Goal: Information Seeking & Learning: Understand process/instructions

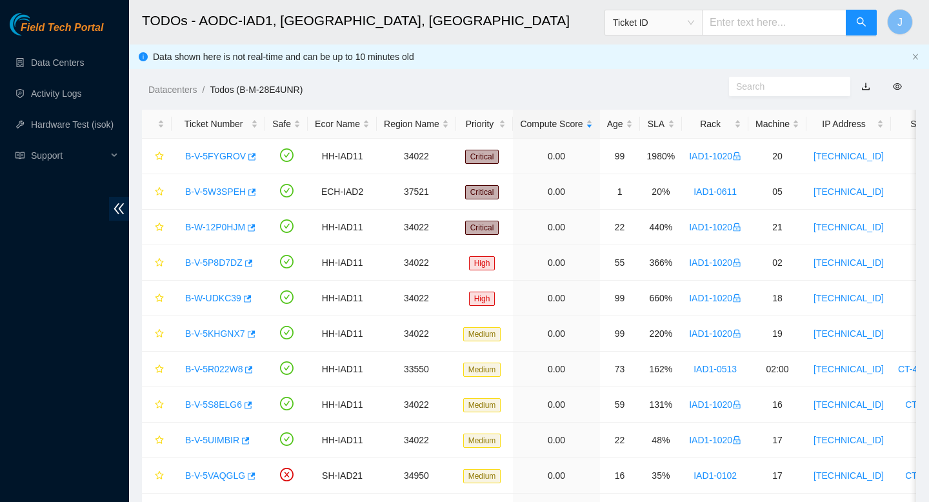
click at [785, 29] on input "text" at bounding box center [774, 23] width 145 height 26
paste input "B-V-5USMU2Y"
type input "B-V-5USMU2Y"
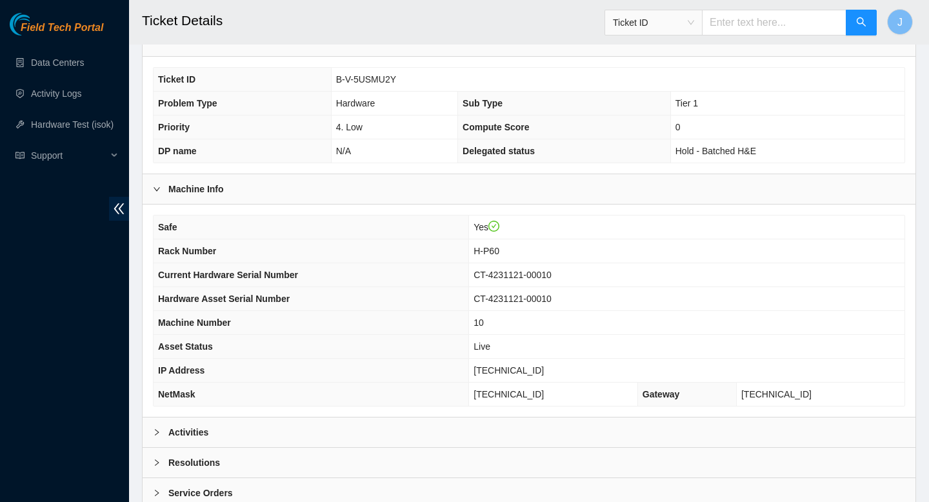
scroll to position [374, 0]
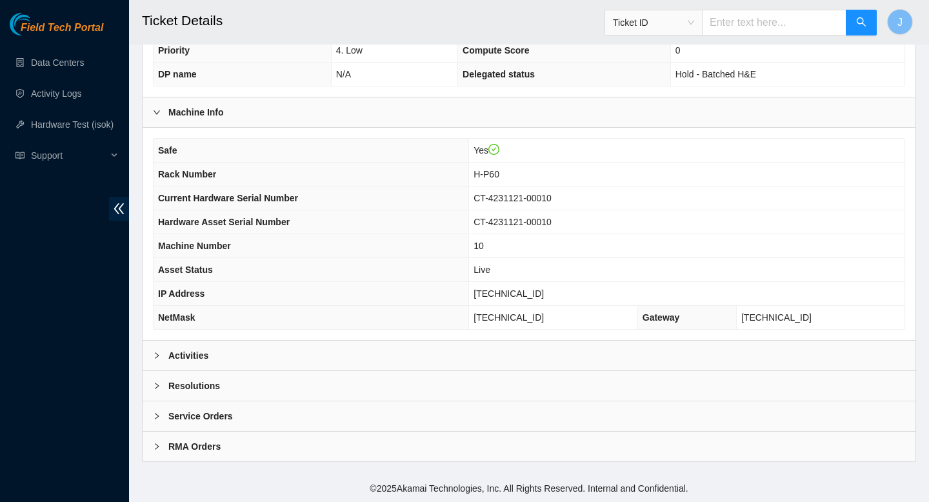
click at [253, 358] on div "Activities" at bounding box center [529, 356] width 773 height 30
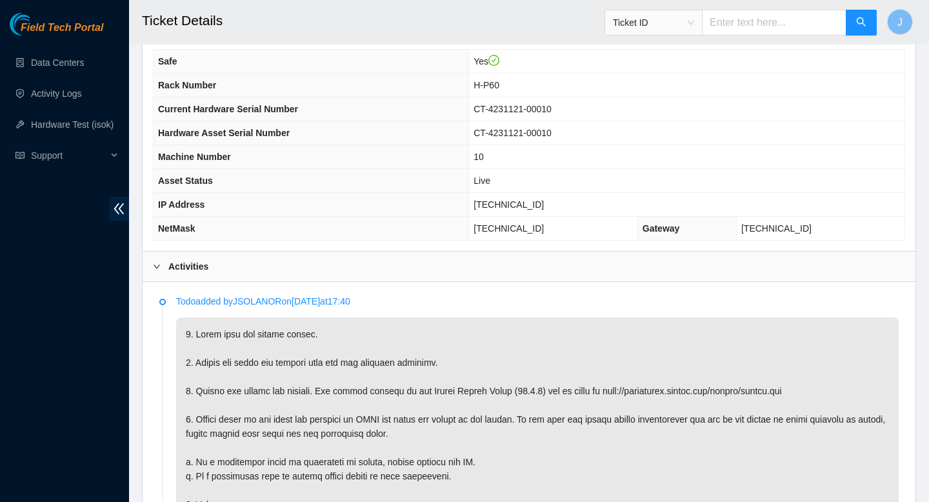
scroll to position [461, 0]
drag, startPoint x: 515, startPoint y: 85, endPoint x: 472, endPoint y: 88, distance: 43.3
click at [472, 88] on tr "Rack Number H-P60" at bounding box center [529, 87] width 751 height 24
copy tr "H-P60"
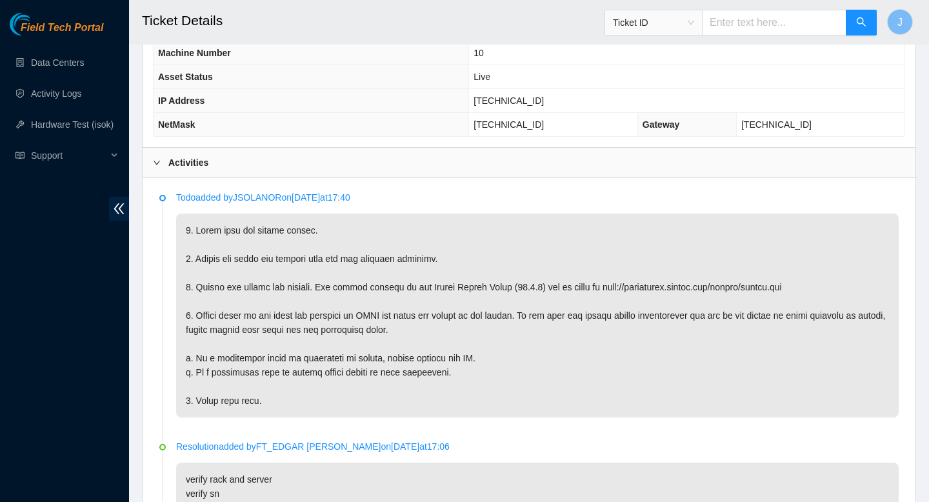
scroll to position [570, 0]
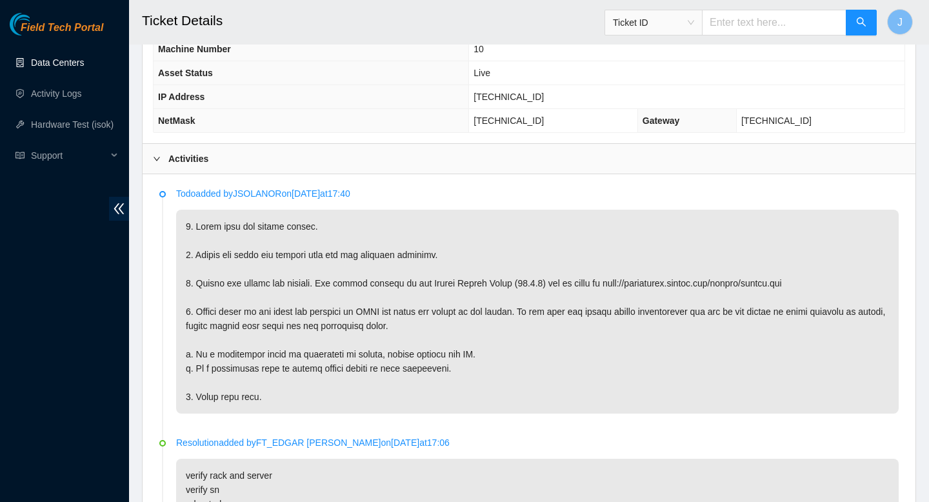
click at [32, 60] on link "Data Centers" at bounding box center [57, 62] width 53 height 10
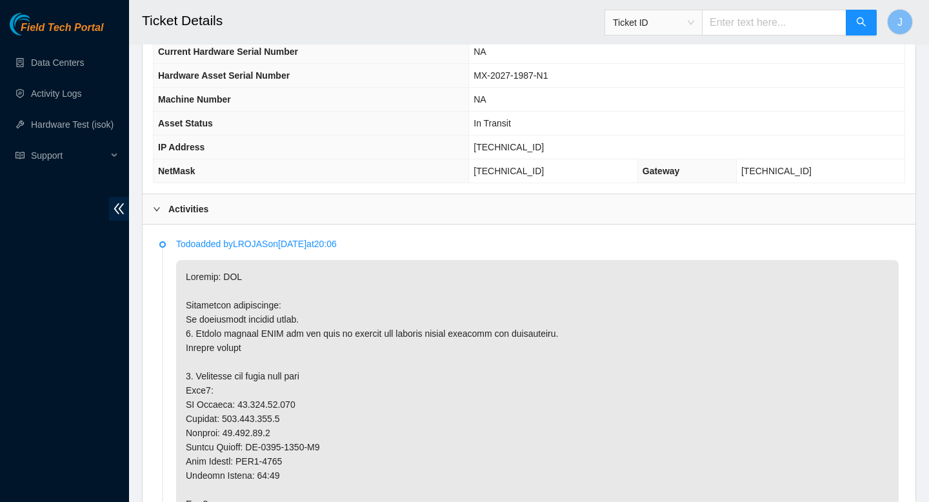
scroll to position [470, 0]
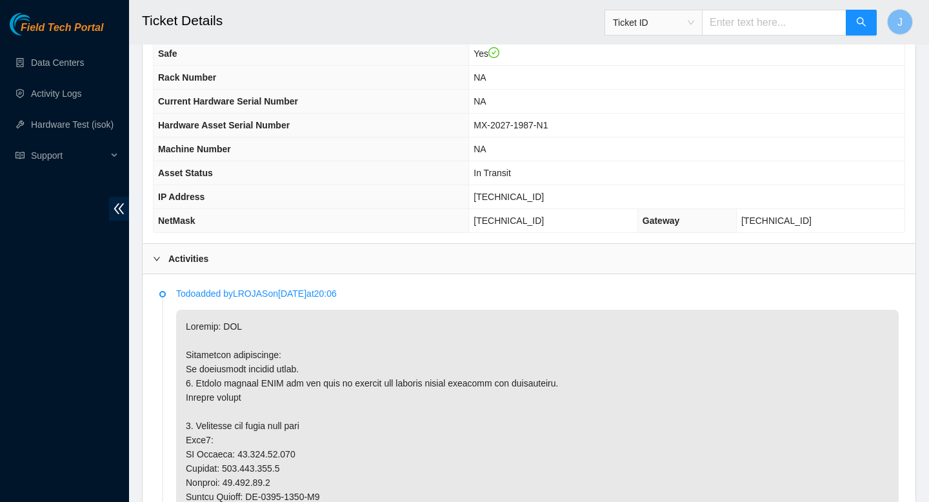
click at [778, 17] on input "text" at bounding box center [774, 23] width 145 height 26
paste input "H-P60"
click at [684, 26] on span "Ticket ID" at bounding box center [653, 22] width 81 height 19
type input "H-P60"
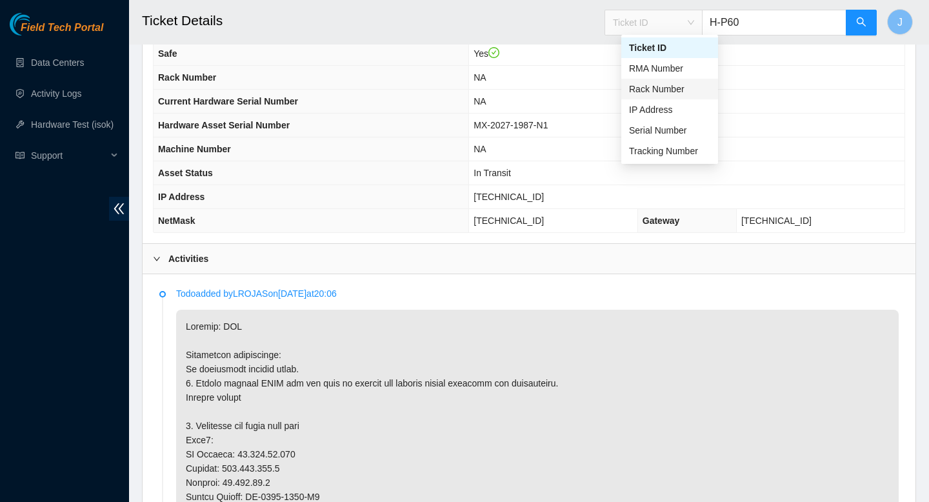
click at [646, 85] on div "Rack Number" at bounding box center [669, 89] width 81 height 14
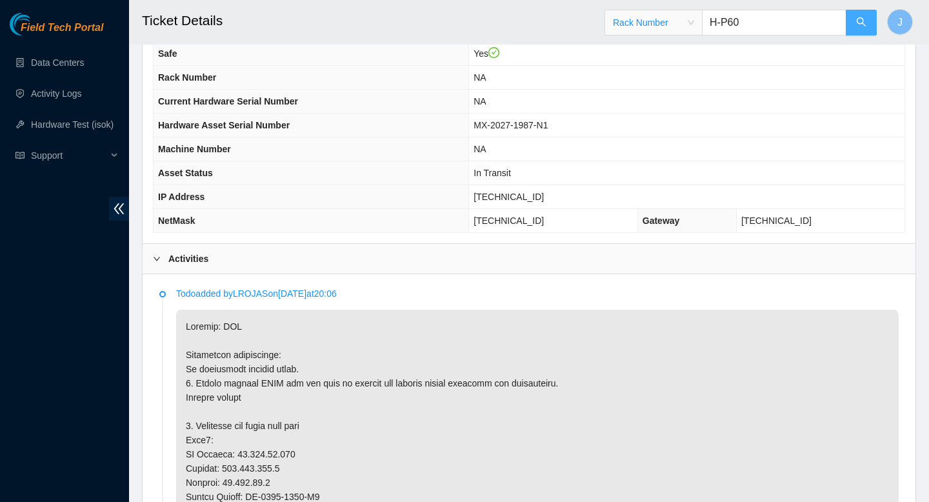
click at [863, 26] on icon "search" at bounding box center [861, 22] width 10 height 10
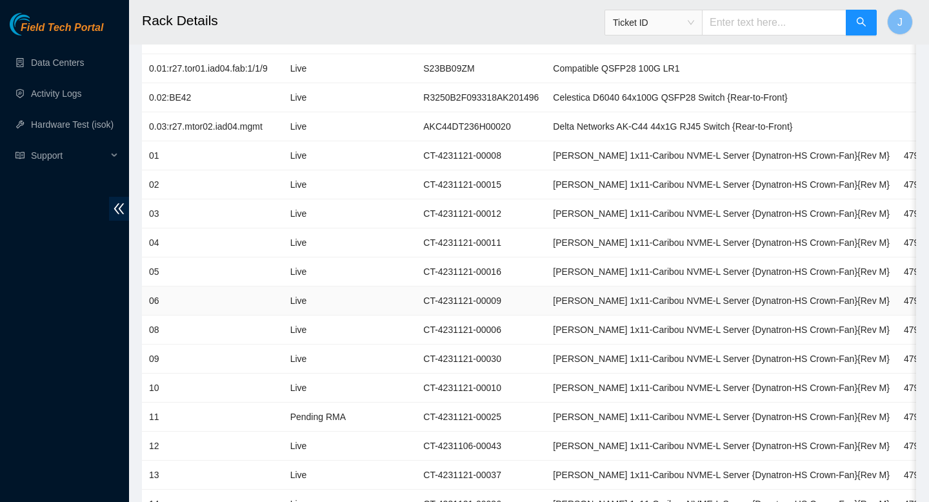
scroll to position [688, 0]
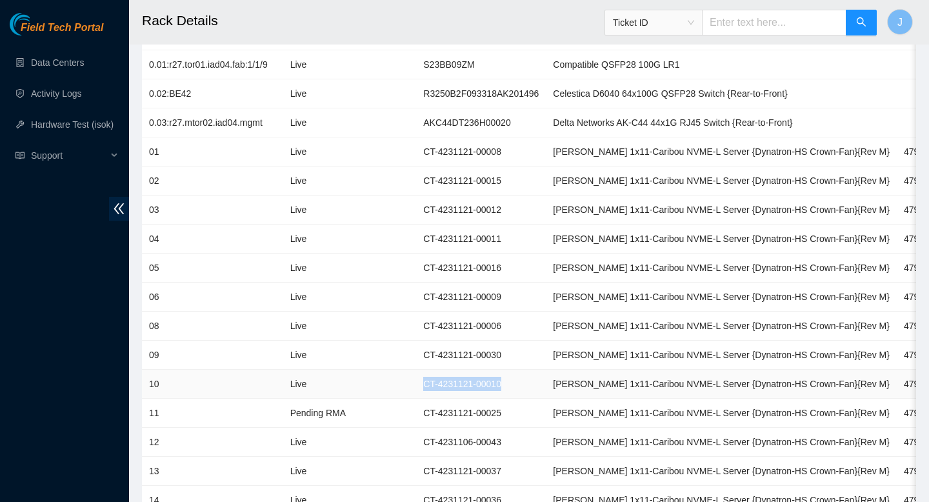
drag, startPoint x: 524, startPoint y: 385, endPoint x: 420, endPoint y: 386, distance: 103.9
click at [420, 386] on tr "10 Live CT-4231121-00010 Ciara 1x11-Caribou NVME-L Server {Dynatron-HS Crown-Fa…" at bounding box center [732, 384] width 1180 height 29
copy tr "CT-4231121-00010"
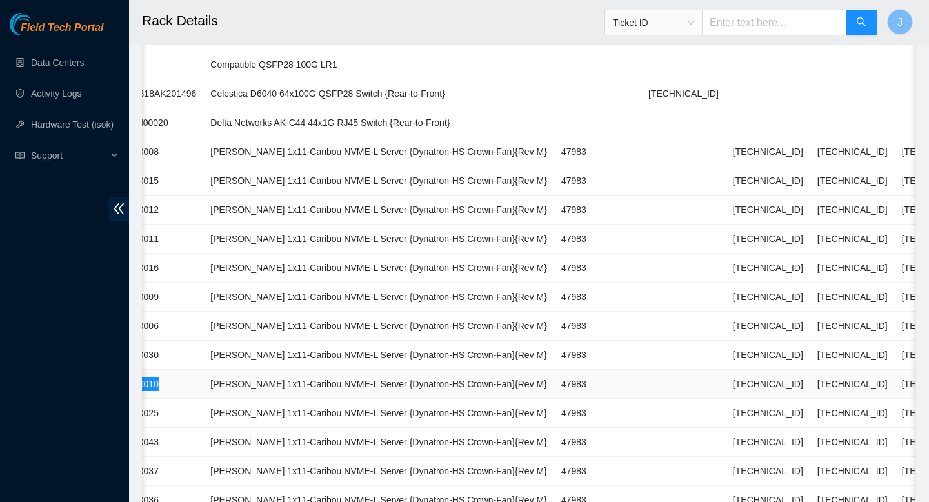
scroll to position [0, 349]
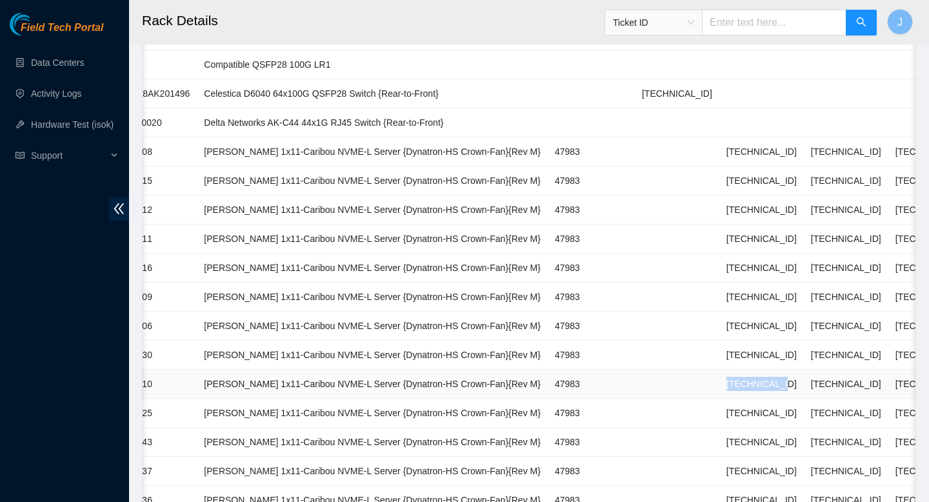
drag, startPoint x: 749, startPoint y: 383, endPoint x: 684, endPoint y: 379, distance: 64.7
click at [719, 379] on td "[TECHNICAL_ID]" at bounding box center [761, 384] width 85 height 29
copy td "[TECHNICAL_ID]"
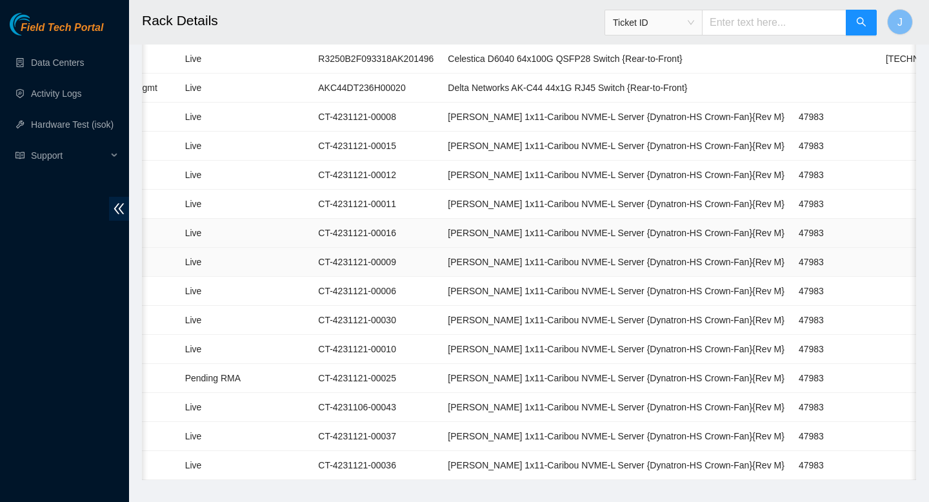
scroll to position [0, 0]
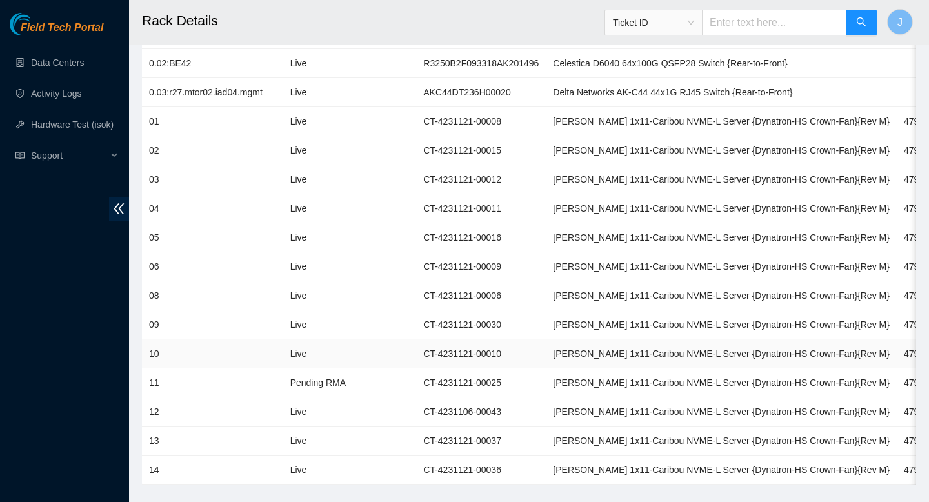
scroll to position [741, 0]
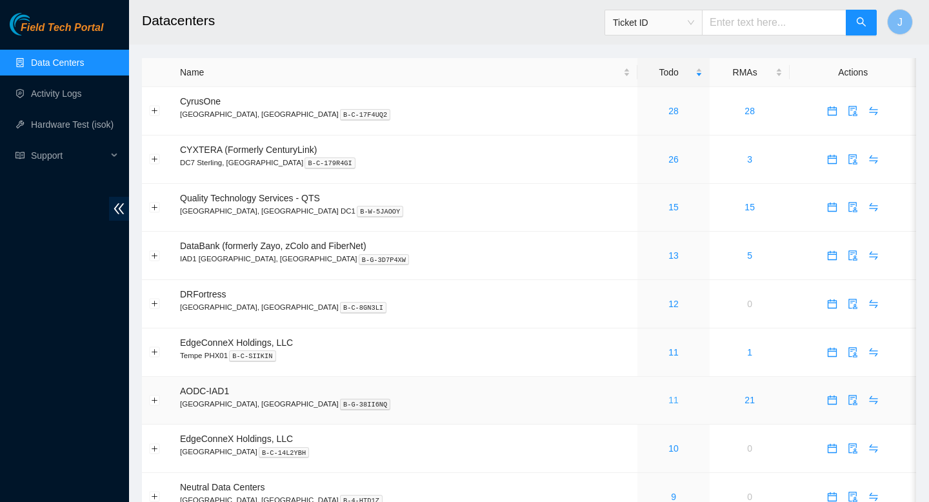
click at [668, 402] on link "11" at bounding box center [673, 400] width 10 height 10
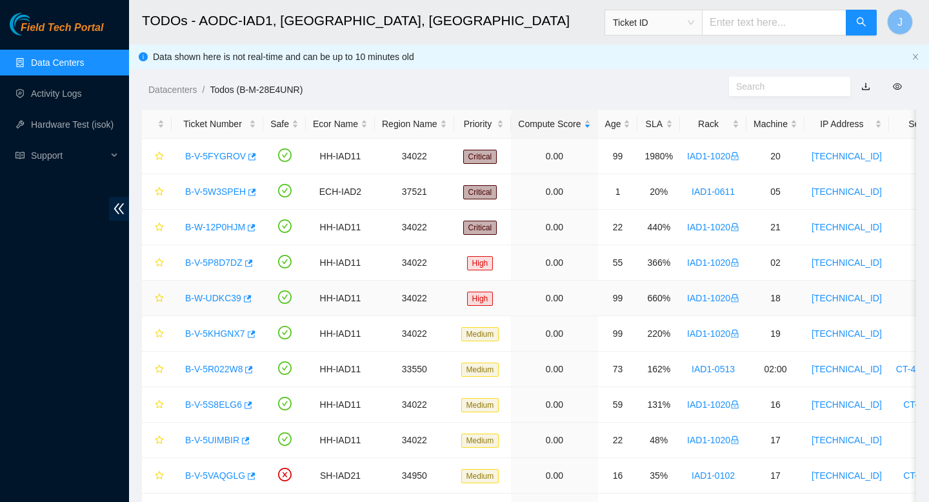
scroll to position [67, 0]
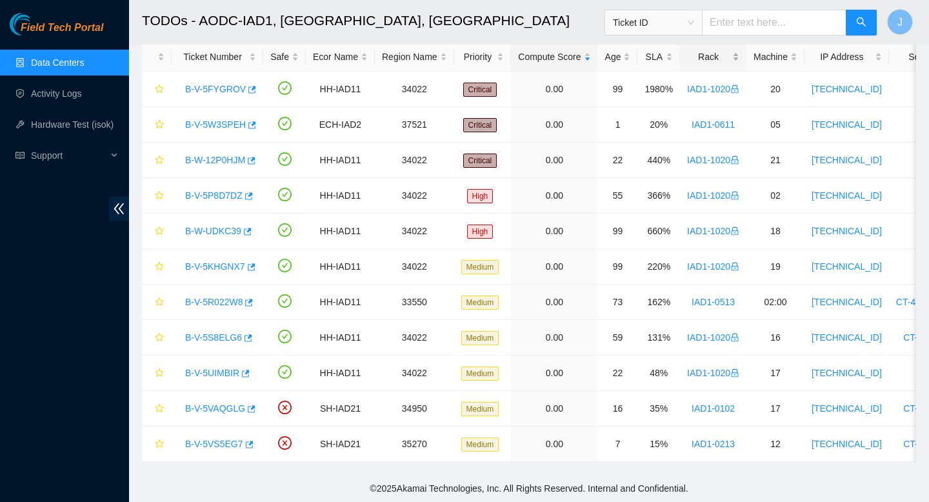
click at [739, 58] on div "Rack" at bounding box center [713, 57] width 52 height 14
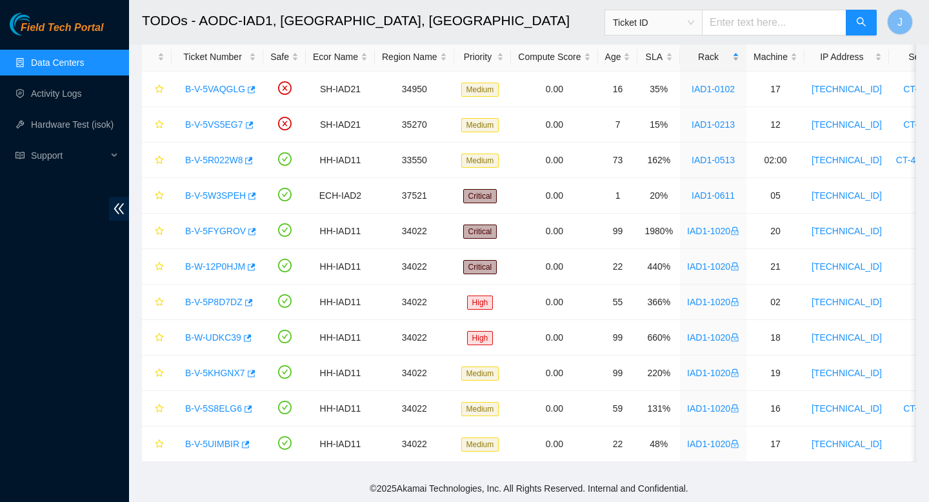
click at [739, 58] on div "Rack" at bounding box center [713, 57] width 52 height 14
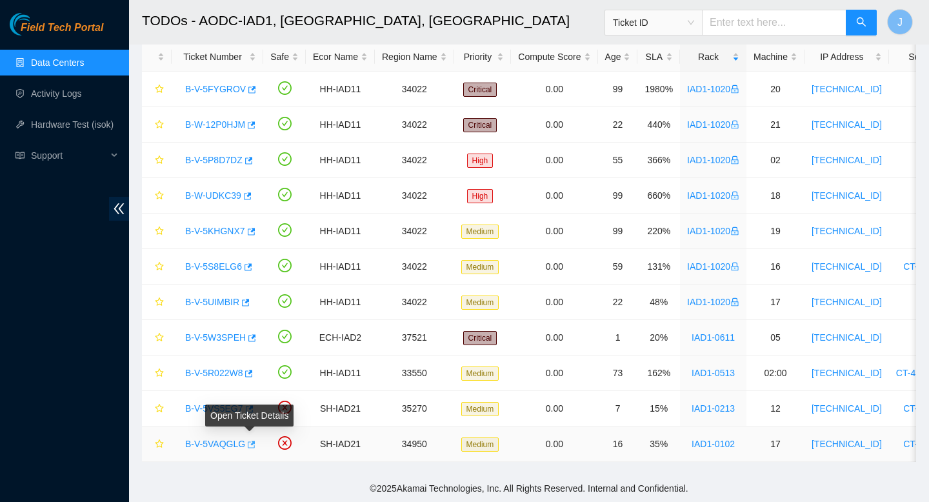
click at [252, 446] on icon "button" at bounding box center [250, 444] width 9 height 9
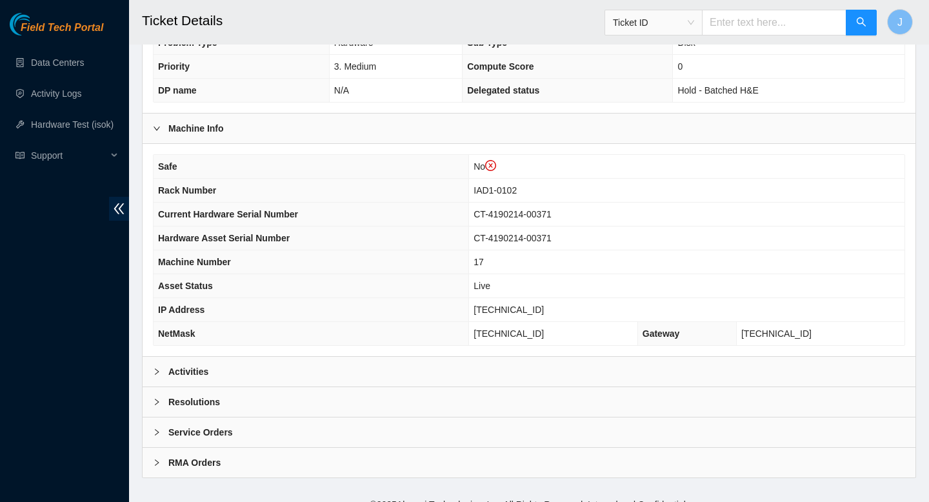
scroll to position [398, 0]
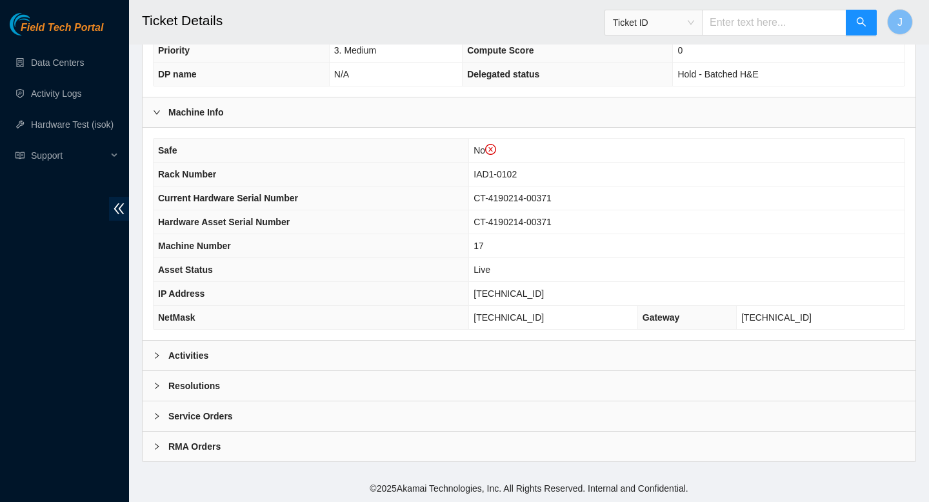
click at [353, 347] on div "Activities" at bounding box center [529, 356] width 773 height 30
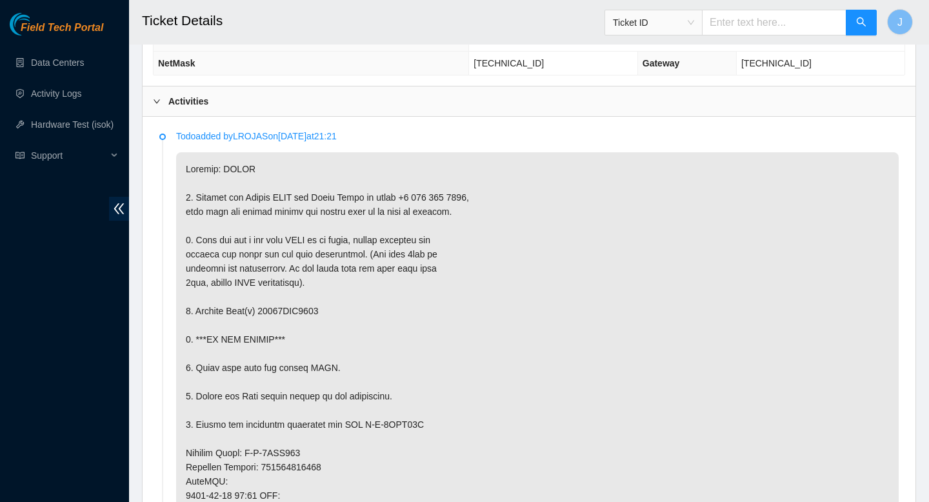
scroll to position [661, 0]
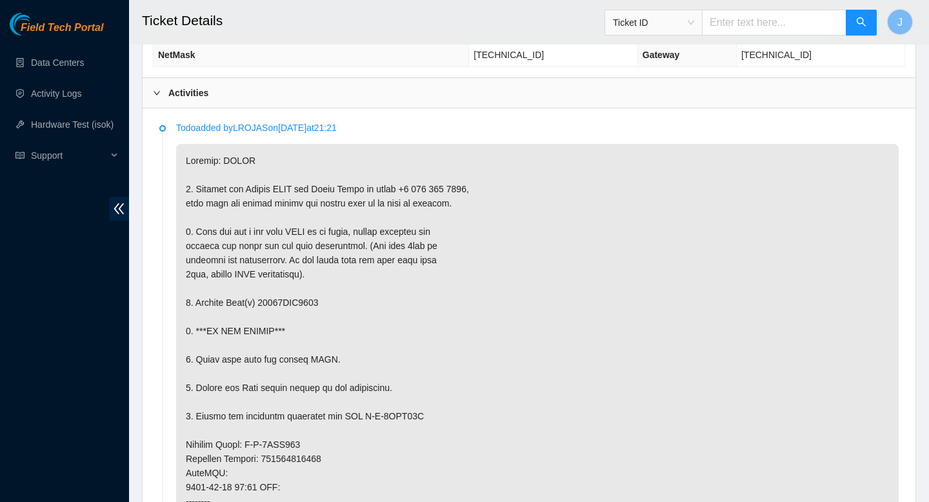
click at [414, 244] on p at bounding box center [537, 473] width 723 height 658
click at [437, 244] on p at bounding box center [537, 473] width 723 height 658
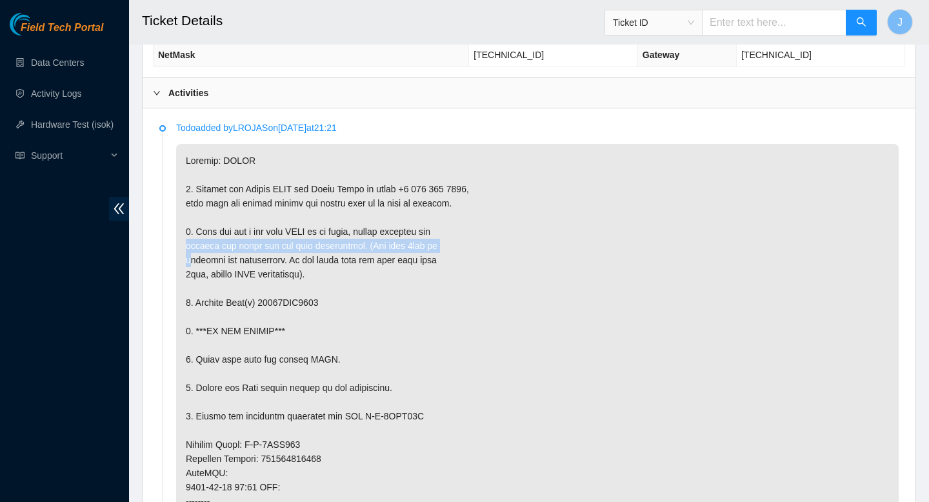
click at [437, 244] on p at bounding box center [537, 473] width 723 height 658
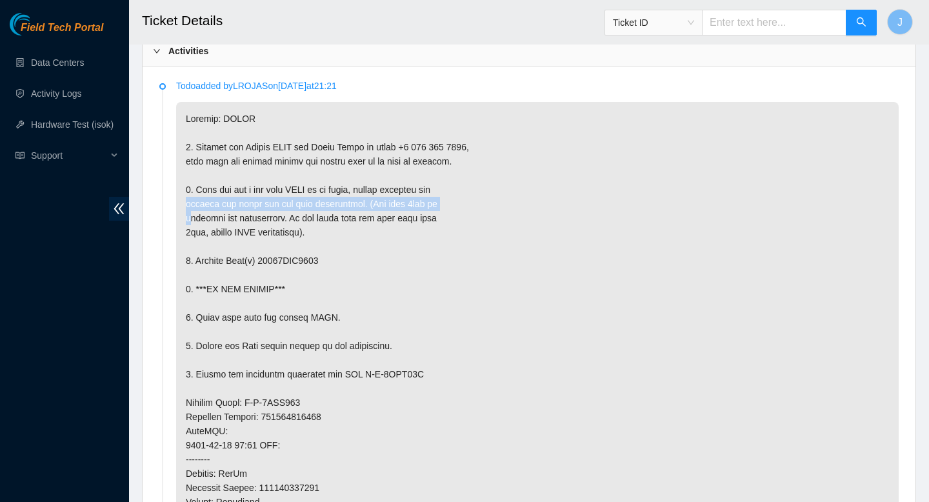
scroll to position [704, 0]
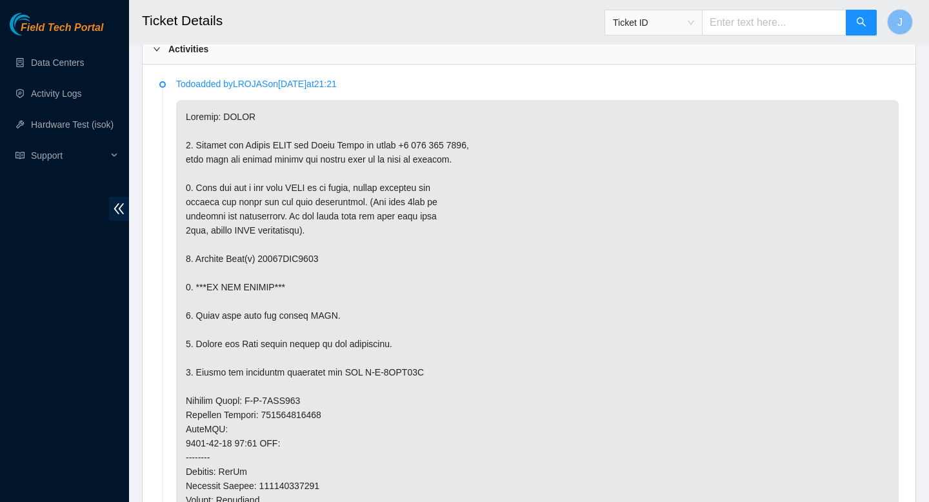
click at [313, 233] on p at bounding box center [537, 429] width 723 height 658
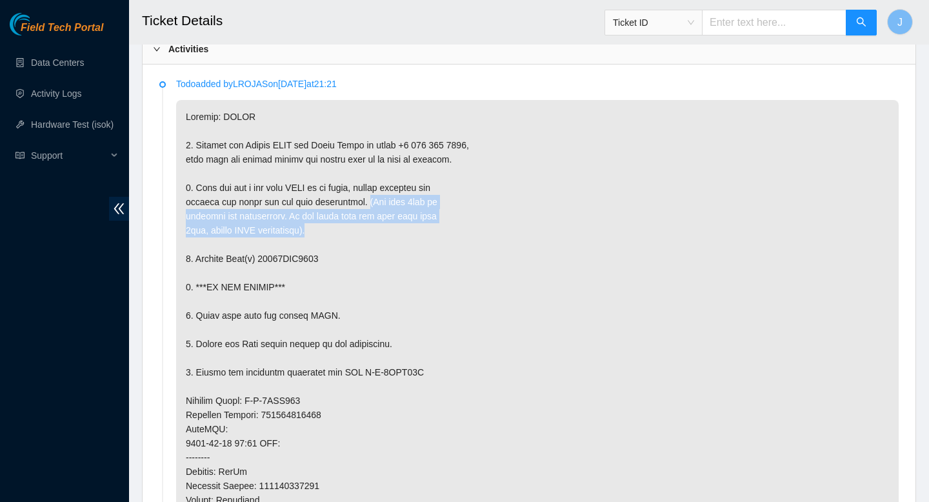
drag, startPoint x: 374, startPoint y: 206, endPoint x: 415, endPoint y: 235, distance: 50.1
click at [415, 235] on p at bounding box center [537, 429] width 723 height 658
click at [344, 228] on p at bounding box center [537, 429] width 723 height 658
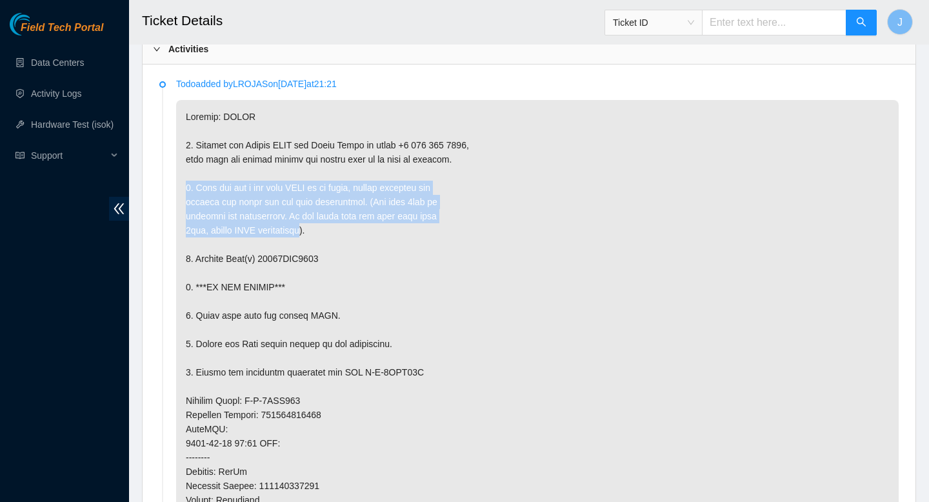
drag, startPoint x: 316, startPoint y: 229, endPoint x: 173, endPoint y: 191, distance: 148.2
click at [173, 190] on li "Todo added by LROJAS on [DATE] 21:21" at bounding box center [528, 432] width 739 height 703
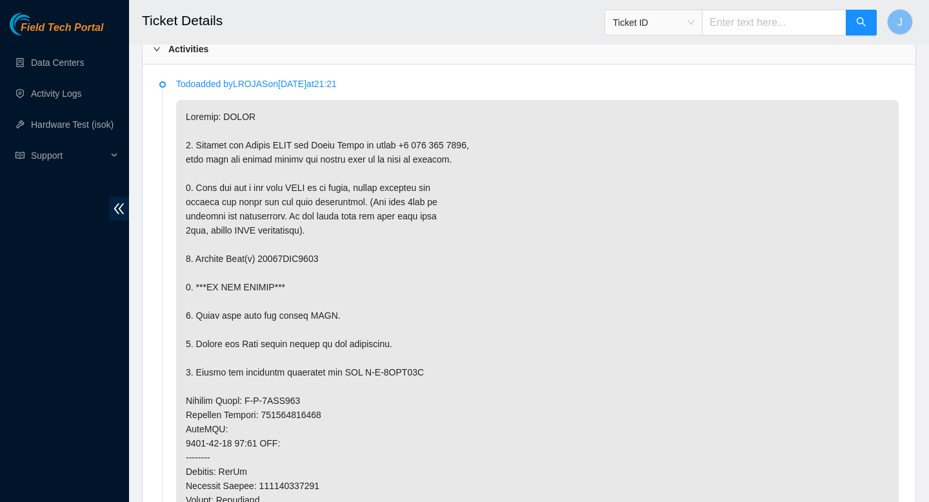
click at [340, 228] on p at bounding box center [537, 429] width 723 height 658
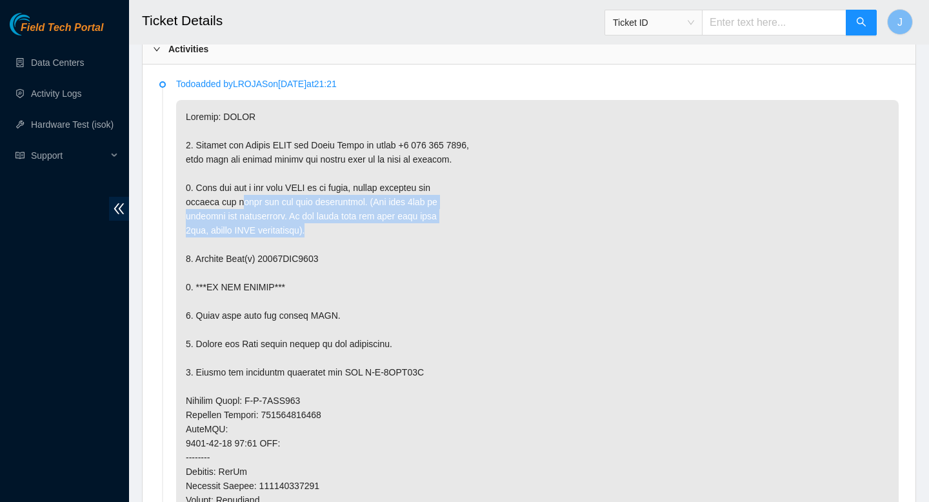
drag, startPoint x: 334, startPoint y: 229, endPoint x: 250, endPoint y: 210, distance: 86.7
click at [248, 208] on p at bounding box center [537, 429] width 723 height 658
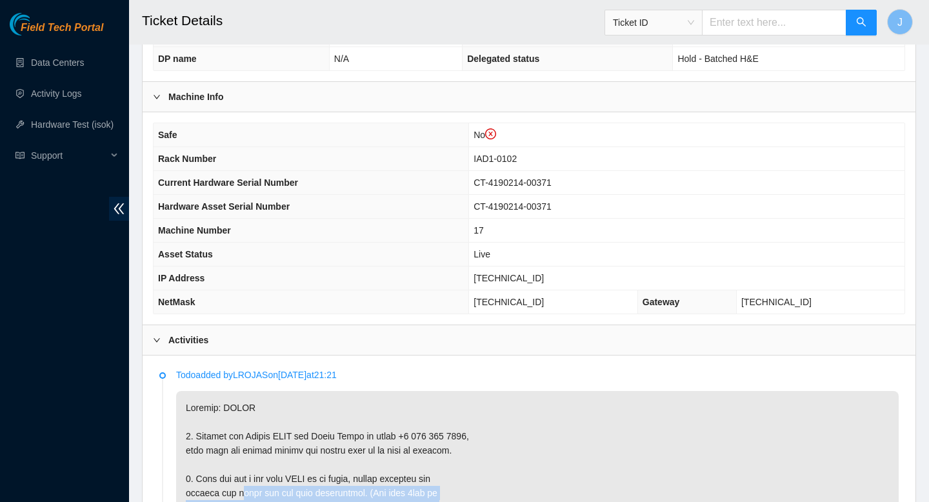
scroll to position [414, 0]
click at [519, 131] on td "No" at bounding box center [686, 135] width 435 height 24
